Goal: Complete application form

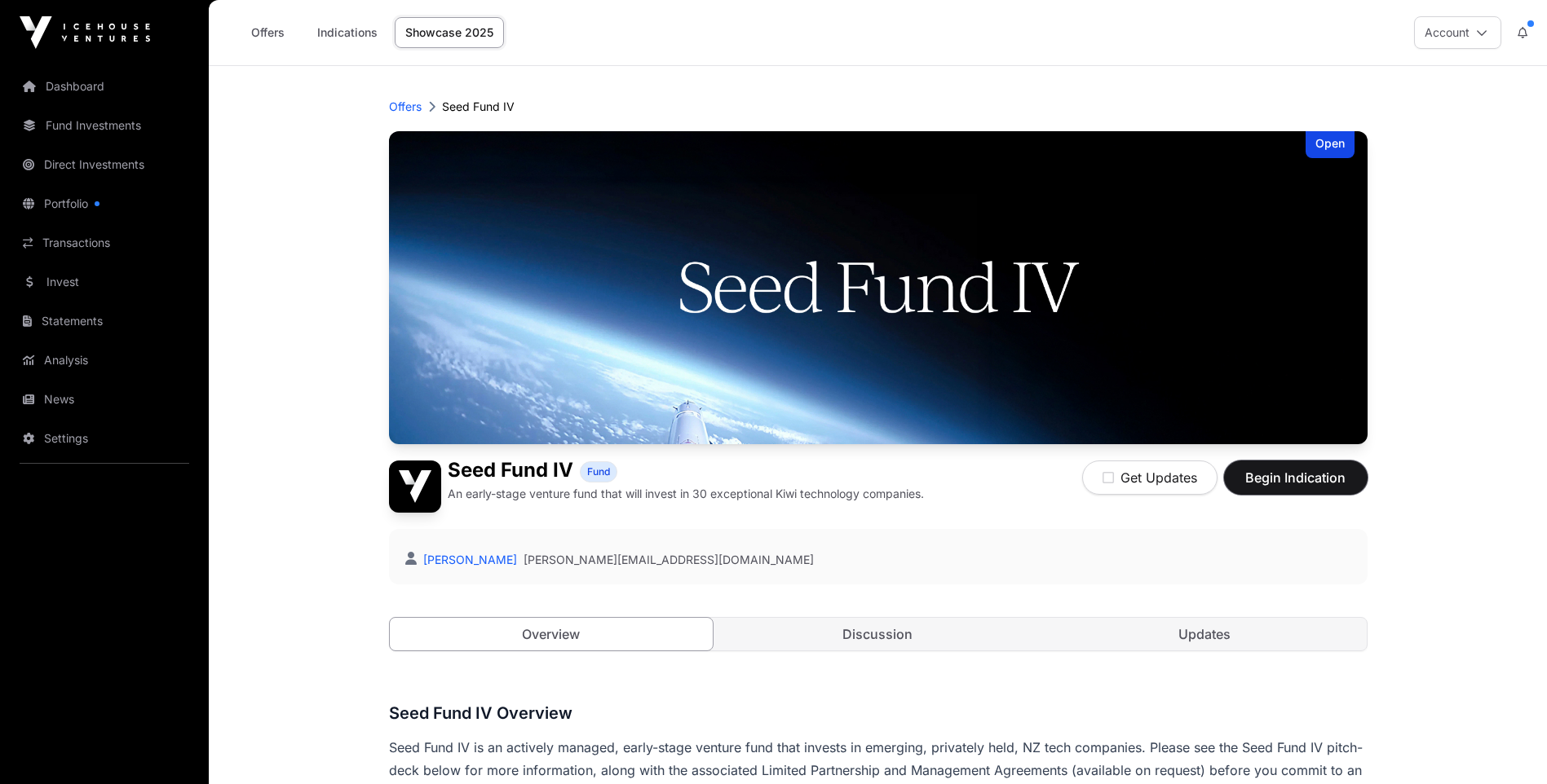
drag, startPoint x: 1288, startPoint y: 476, endPoint x: 1299, endPoint y: 479, distance: 11.4
click at [1288, 477] on span "Begin Indication" at bounding box center [1296, 477] width 102 height 20
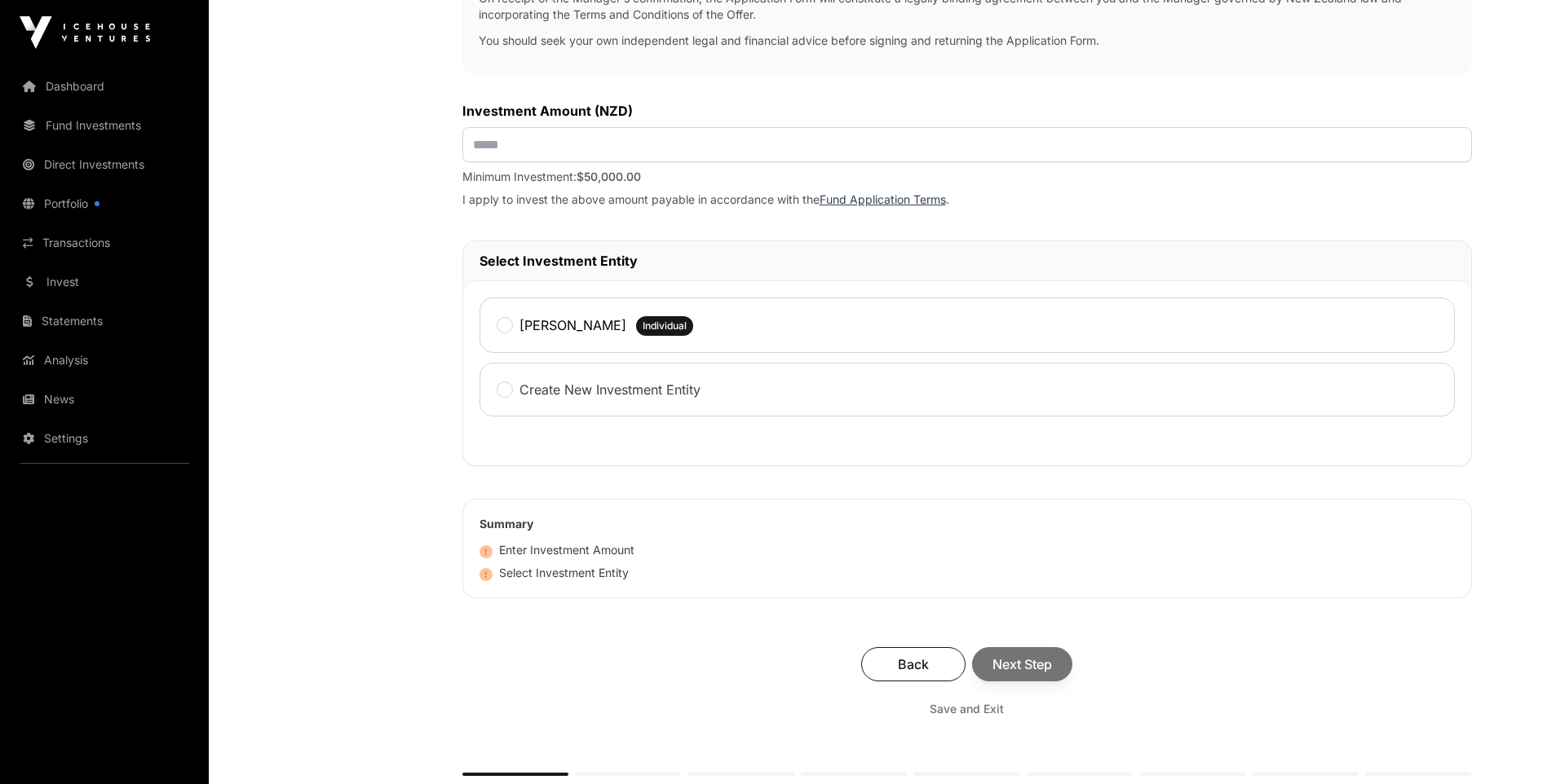
scroll to position [571, 0]
drag, startPoint x: 531, startPoint y: 146, endPoint x: 461, endPoint y: 140, distance: 70.3
click at [460, 140] on div "Investment Fund Application AML Nature & Purpose Wholesale IRD Details Tax Cert…" at bounding box center [878, 205] width 1187 height 1275
click at [527, 147] on input "text" at bounding box center [967, 146] width 1009 height 35
type input "*******"
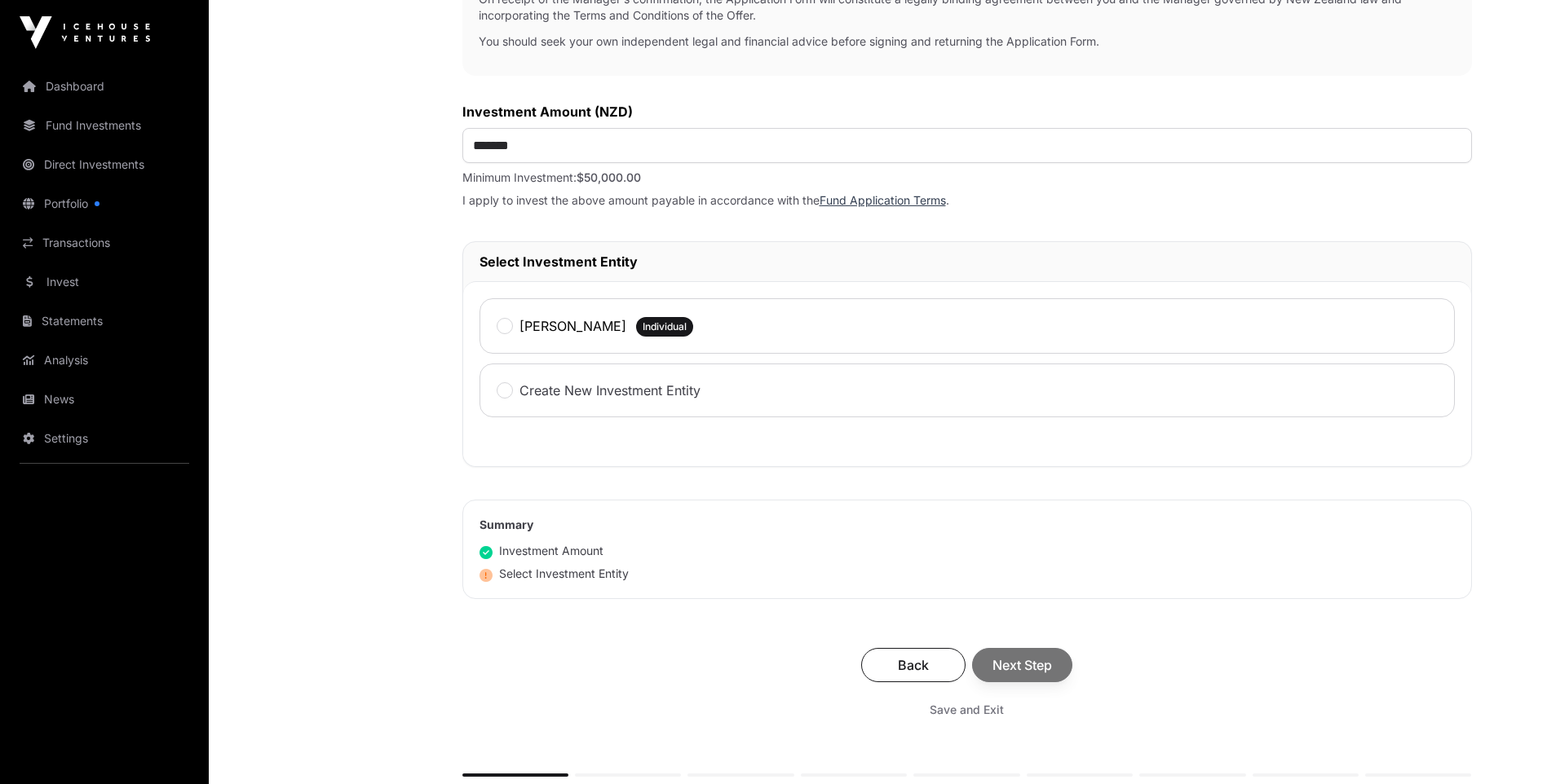
click at [393, 295] on div "Investment Fund Application AML Nature & Purpose Wholesale IRD Details Tax Cert…" at bounding box center [357, 205] width 145 height 1275
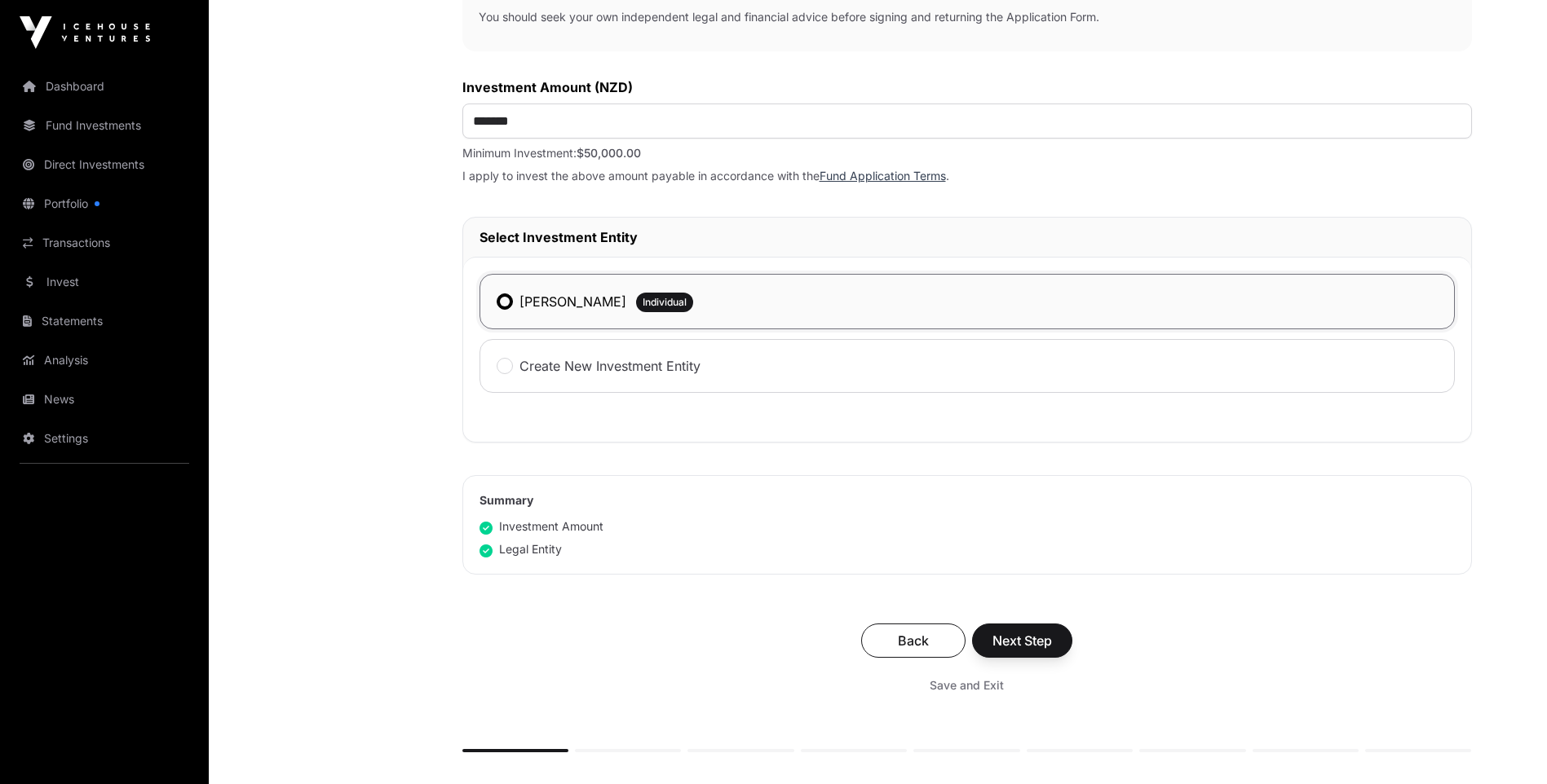
scroll to position [768, 0]
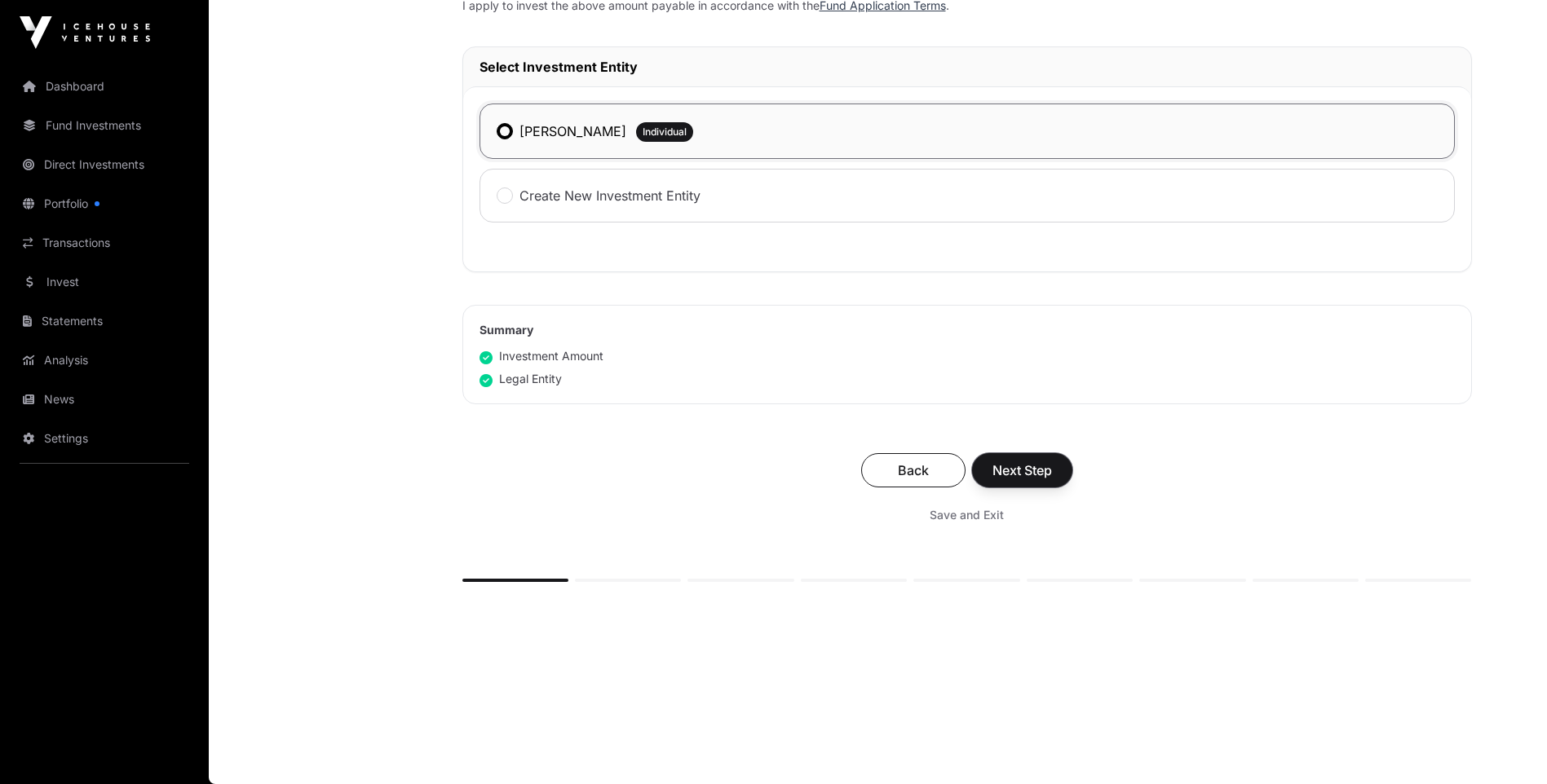
click at [1009, 469] on span "Next Step" at bounding box center [1022, 470] width 60 height 20
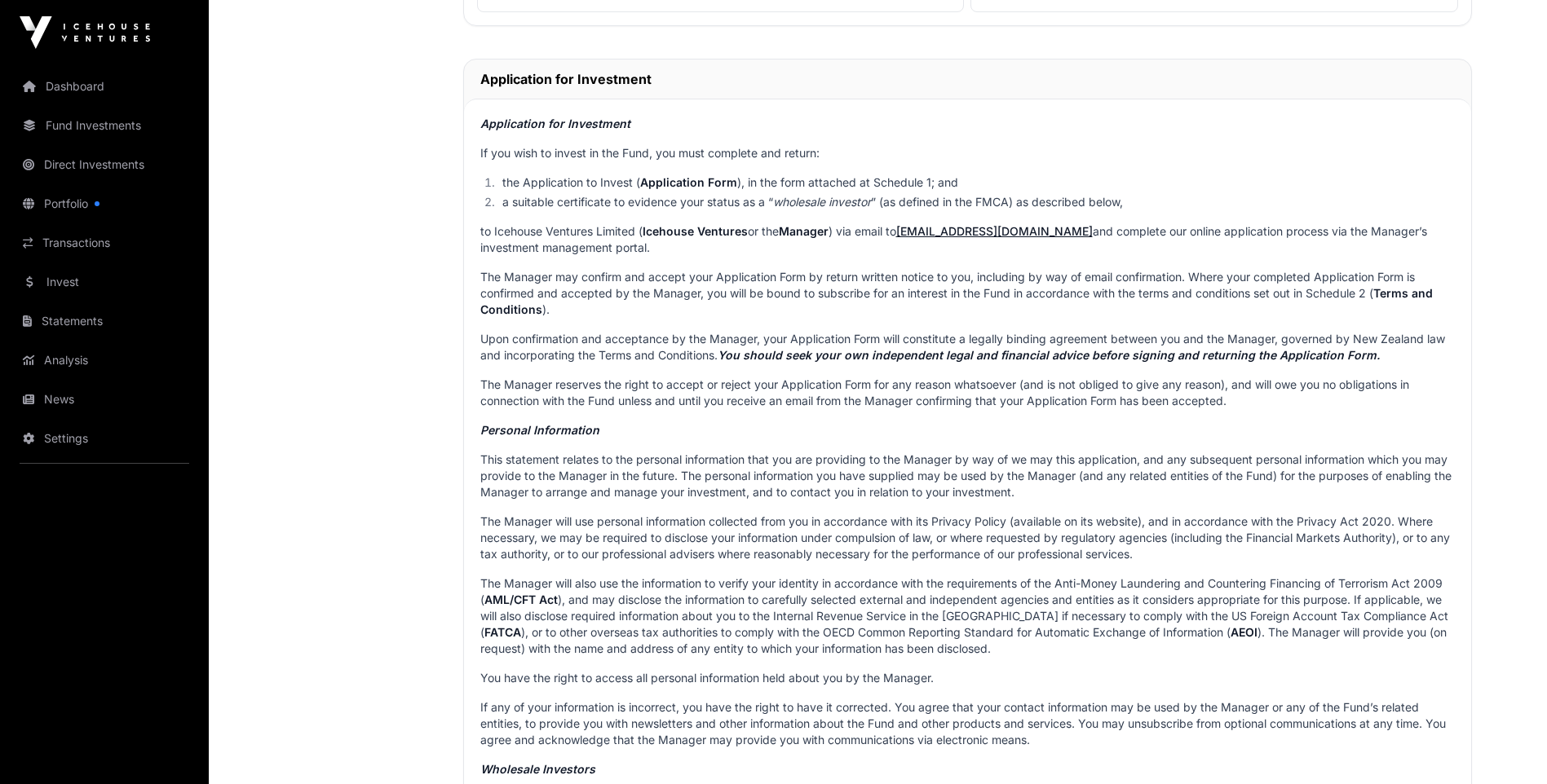
scroll to position [589, 0]
